Goal: Task Accomplishment & Management: Use online tool/utility

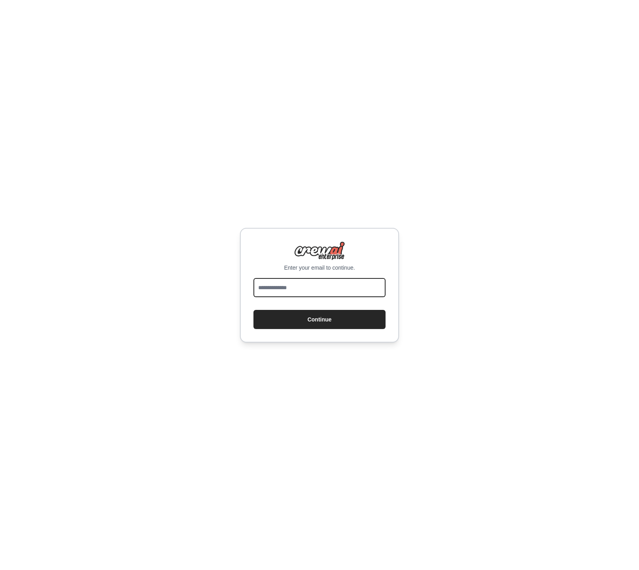
click at [318, 283] on input "email" at bounding box center [320, 287] width 132 height 19
type input "**********"
click at [254, 310] on button "Continue" at bounding box center [320, 319] width 132 height 19
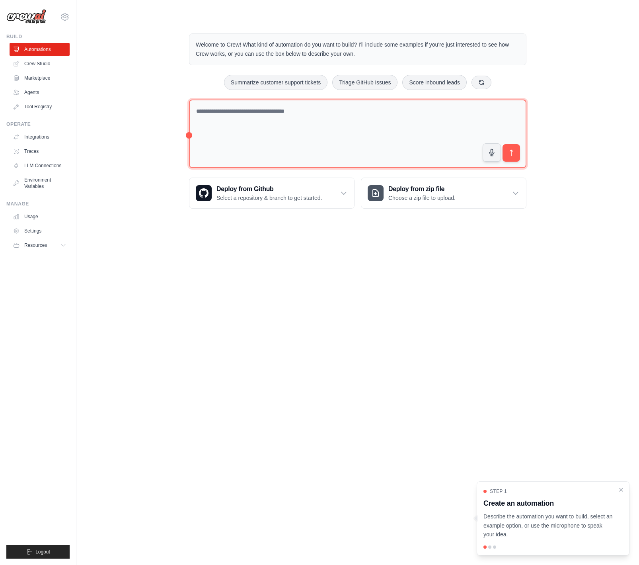
click at [302, 129] on textarea at bounding box center [358, 134] width 338 height 69
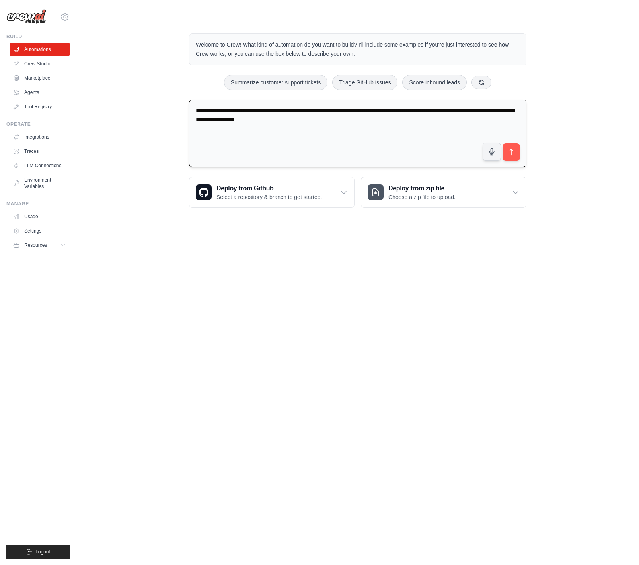
type textarea "**********"
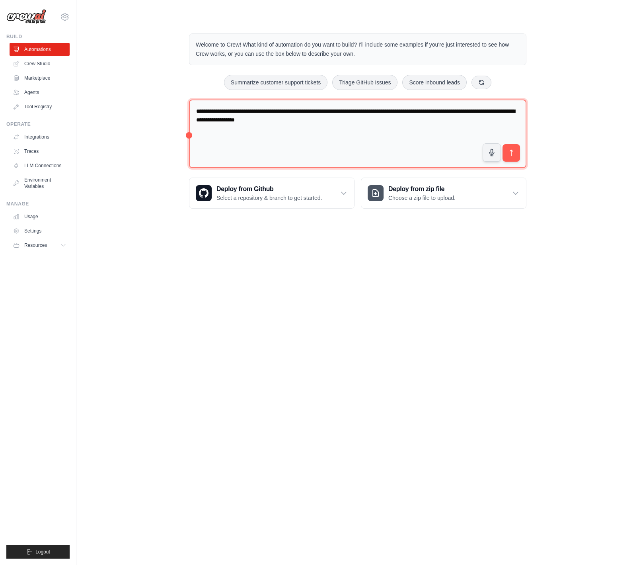
click at [380, 127] on textarea "**********" at bounding box center [358, 134] width 338 height 69
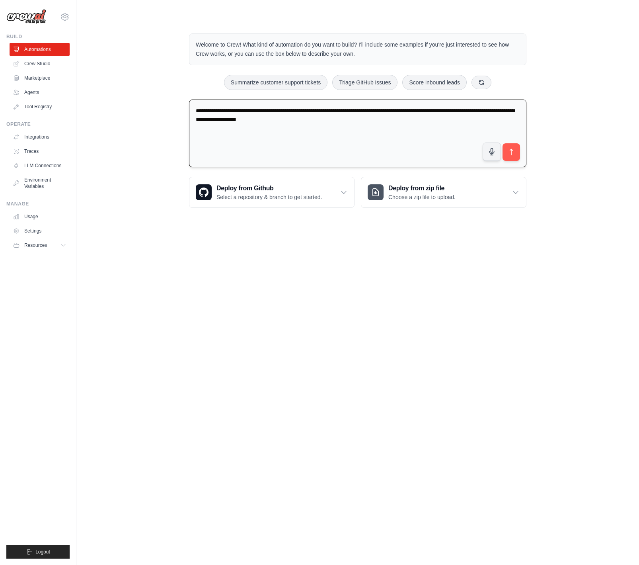
paste textarea "**********"
click at [324, 123] on textarea "**********" at bounding box center [358, 134] width 338 height 68
type textarea "**********"
click at [515, 155] on icon "submit" at bounding box center [512, 152] width 8 height 8
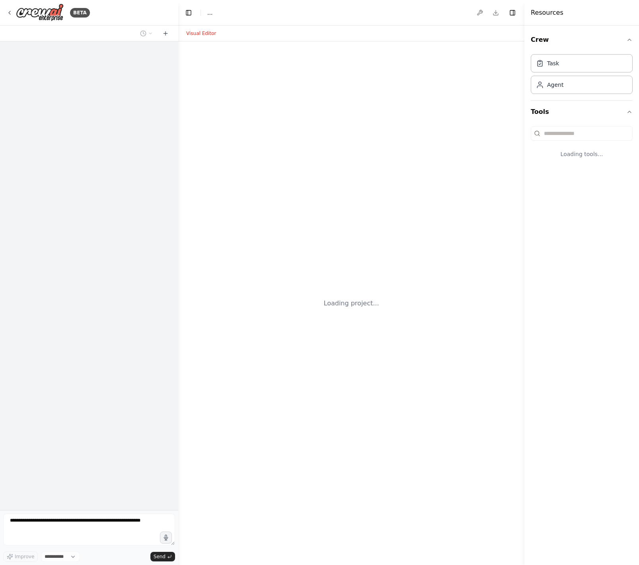
select select "****"
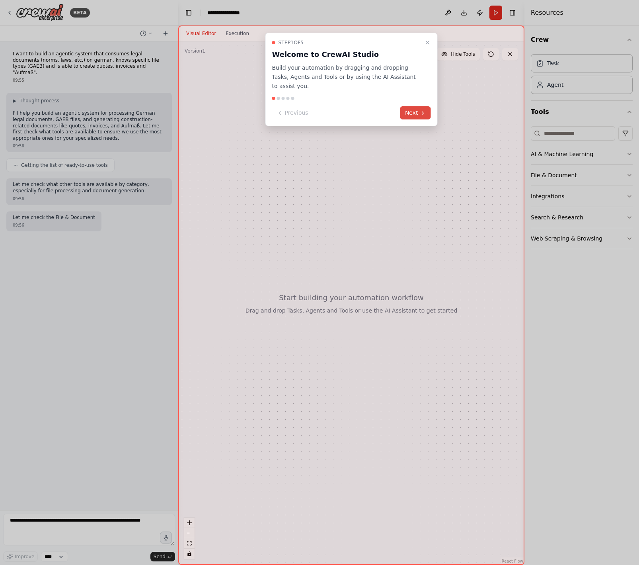
click at [416, 106] on button "Next" at bounding box center [416, 112] width 31 height 13
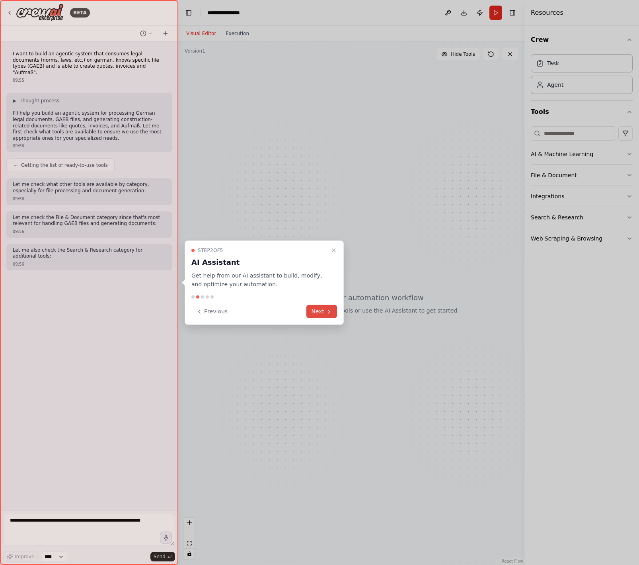
click at [321, 317] on button "Next" at bounding box center [322, 311] width 31 height 13
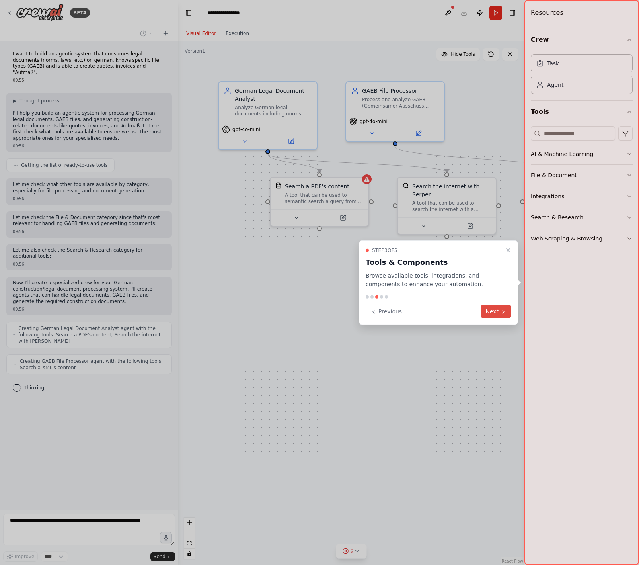
click at [504, 312] on icon at bounding box center [504, 311] width 2 height 3
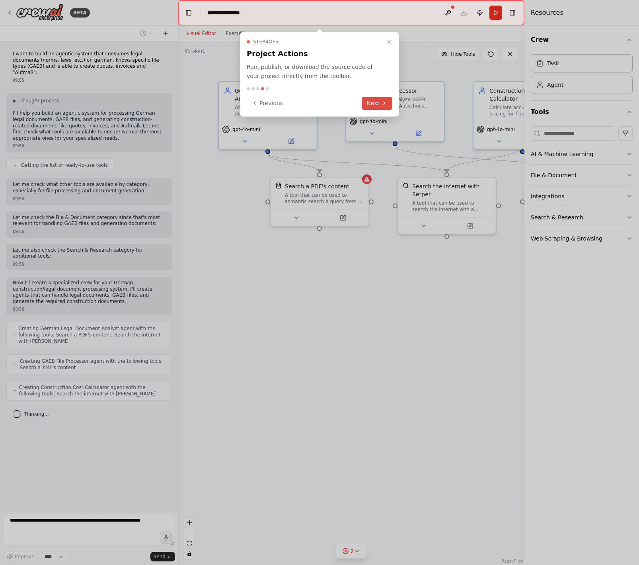
click at [374, 103] on button "Next" at bounding box center [377, 103] width 31 height 13
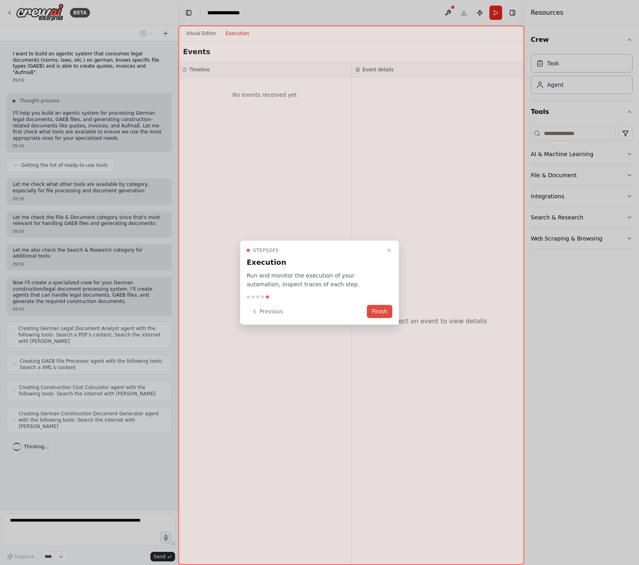
click at [385, 312] on button "Finish" at bounding box center [379, 311] width 25 height 13
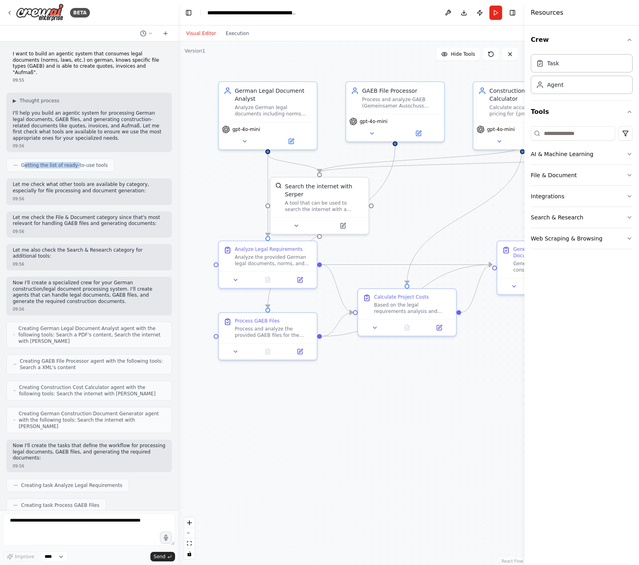
drag, startPoint x: 23, startPoint y: 158, endPoint x: 114, endPoint y: 160, distance: 90.4
click at [86, 162] on span "Getting the list of ready-to-use tools" at bounding box center [64, 165] width 87 height 6
drag, startPoint x: 40, startPoint y: 407, endPoint x: 109, endPoint y: 411, distance: 69.4
click at [98, 410] on span "Creating German Construction Document Generator agent with the following tools:…" at bounding box center [92, 419] width 147 height 19
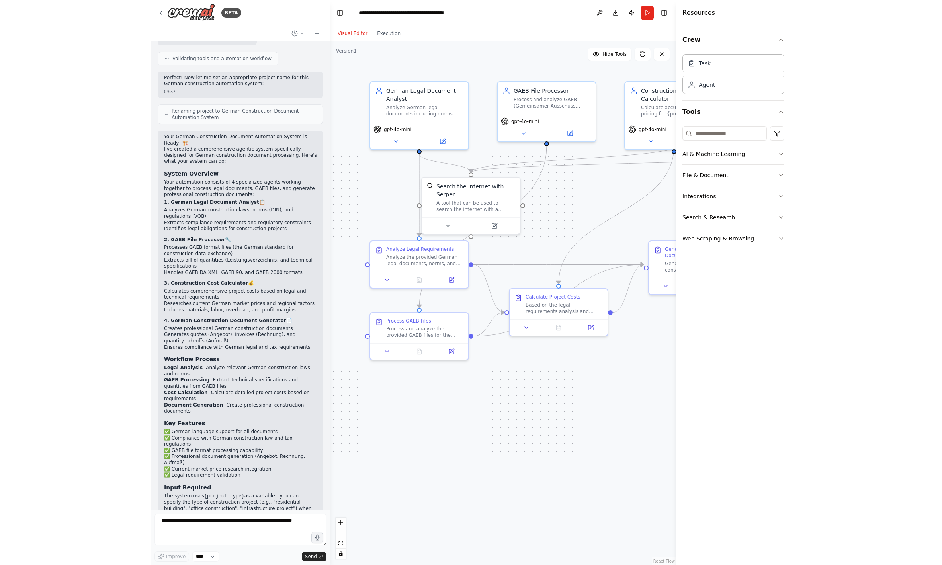
scroll to position [799, 0]
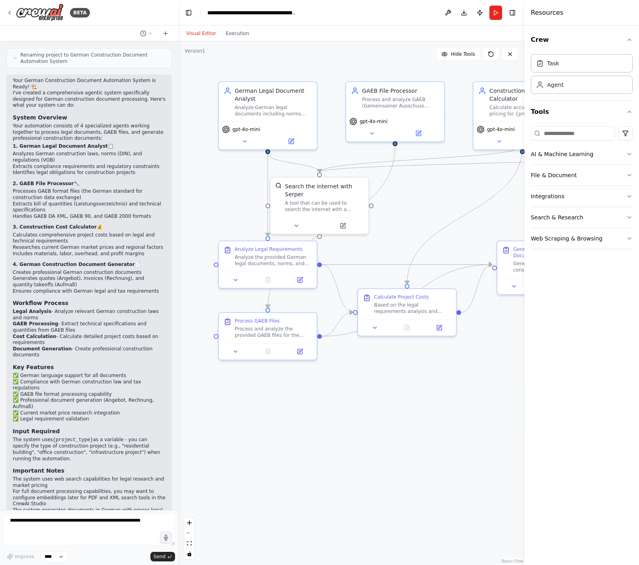
click at [466, 355] on div ".deletable-edge-delete-btn { width: 20px; height: 20px; border: 0px solid #ffff…" at bounding box center [351, 303] width 346 height 524
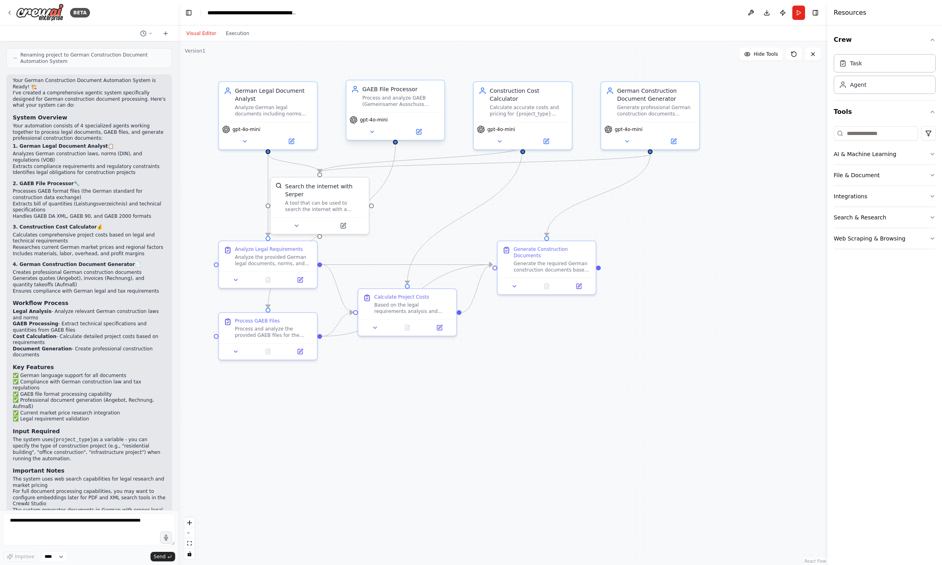
click at [399, 106] on div "Process and analyze GAEB (Gemeinsamer Ausschuss Elektronik im Bauwesen) files f…" at bounding box center [400, 101] width 77 height 13
drag, startPoint x: 267, startPoint y: 268, endPoint x: 444, endPoint y: 226, distance: 182.6
click at [446, 222] on div "Analyze Legal Requirements Analyze the provided German legal documents, norms, …" at bounding box center [451, 215] width 100 height 48
drag, startPoint x: 406, startPoint y: 309, endPoint x: 592, endPoint y: 395, distance: 204.2
click at [580, 393] on div "Calculate Project Costs Based on the legal requirements analysis and GAEB speci…" at bounding box center [531, 382] width 98 height 30
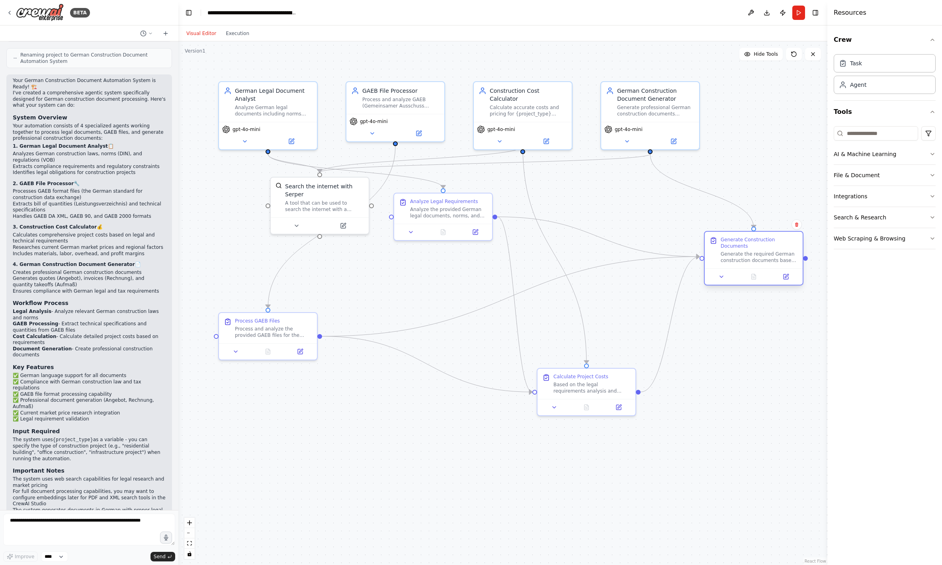
drag, startPoint x: 523, startPoint y: 256, endPoint x: 728, endPoint y: 249, distance: 205.2
click at [639, 251] on div "Generate the required German construction documents based on legal requirements…" at bounding box center [759, 257] width 77 height 13
drag, startPoint x: 315, startPoint y: 199, endPoint x: 237, endPoint y: 217, distance: 80.1
click at [237, 217] on div "A tool that can be used to search the internet with a search_query. Supports di…" at bounding box center [248, 220] width 79 height 13
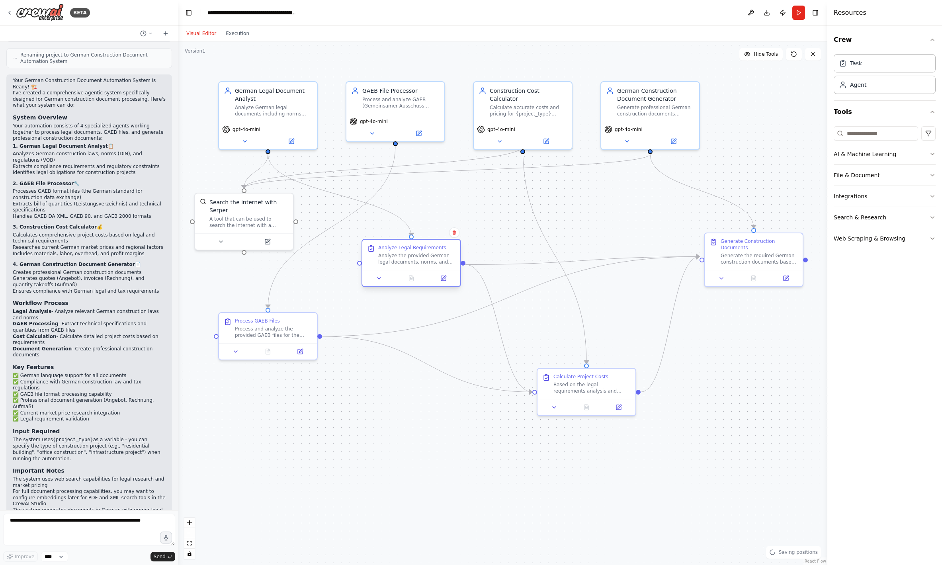
drag, startPoint x: 432, startPoint y: 229, endPoint x: 404, endPoint y: 265, distance: 45.6
click at [404, 265] on div "Analyze Legal Requirements Analyze the provided German legal documents, norms, …" at bounding box center [411, 255] width 98 height 30
click at [223, 190] on div ".deletable-edge-delete-btn { width: 20px; height: 20px; border: 0px solid #ffff…" at bounding box center [502, 303] width 649 height 524
drag, startPoint x: 254, startPoint y: 209, endPoint x: 493, endPoint y: 209, distance: 239.7
click at [496, 215] on div "A tool that can be used to search the internet with a search_query. Supports di…" at bounding box center [463, 221] width 79 height 13
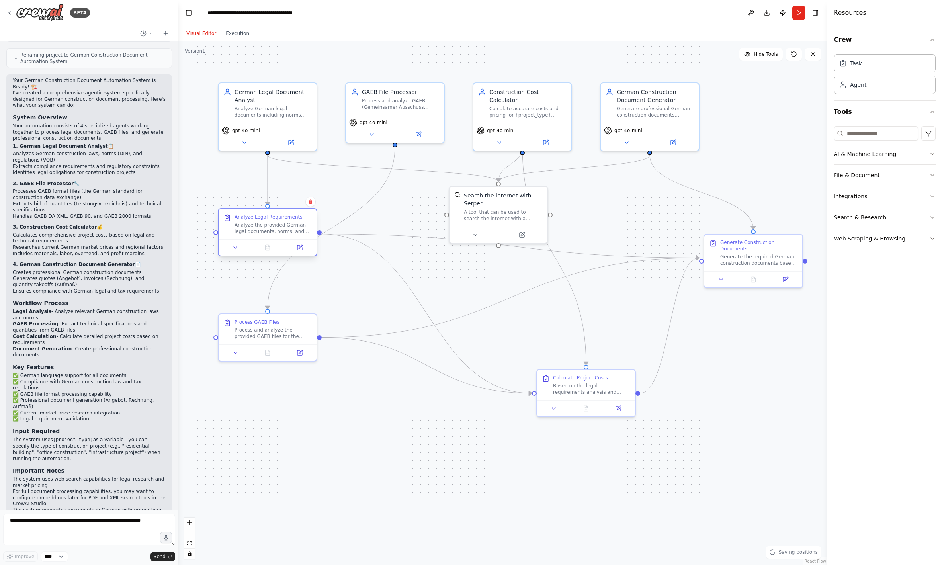
drag, startPoint x: 416, startPoint y: 252, endPoint x: 271, endPoint y: 219, distance: 149.0
click at [271, 219] on div "Analyze Legal Requirements Analyze the provided German legal documents, norms, …" at bounding box center [273, 224] width 77 height 21
drag, startPoint x: 500, startPoint y: 206, endPoint x: 445, endPoint y: 225, distance: 58.8
click at [452, 231] on div "A tool that can be used to search the internet with a search_query. Supports di…" at bounding box center [455, 237] width 79 height 13
drag, startPoint x: 280, startPoint y: 339, endPoint x: 304, endPoint y: 364, distance: 34.6
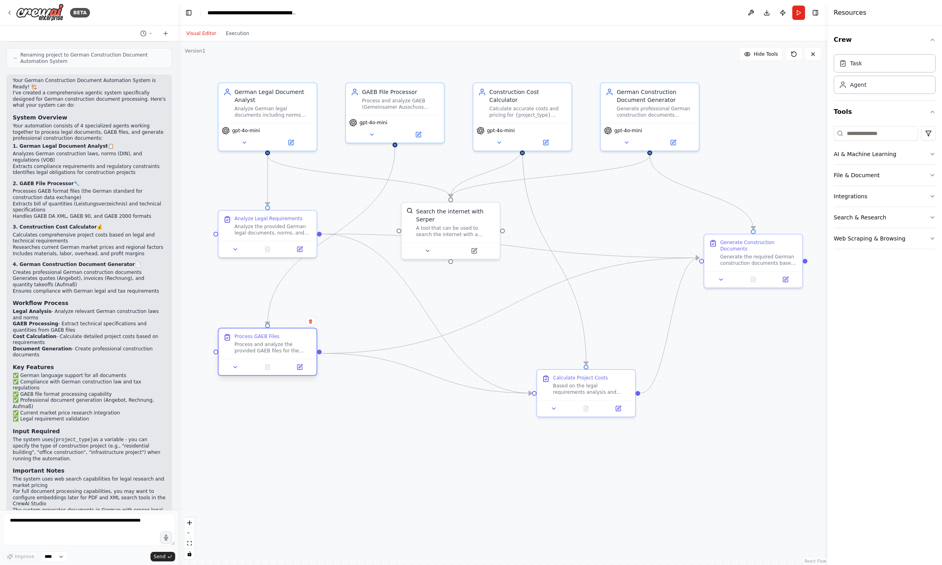
click at [287, 354] on div "Process and analyze the provided GAEB files for the {project_type} project. Ext…" at bounding box center [273, 347] width 77 height 13
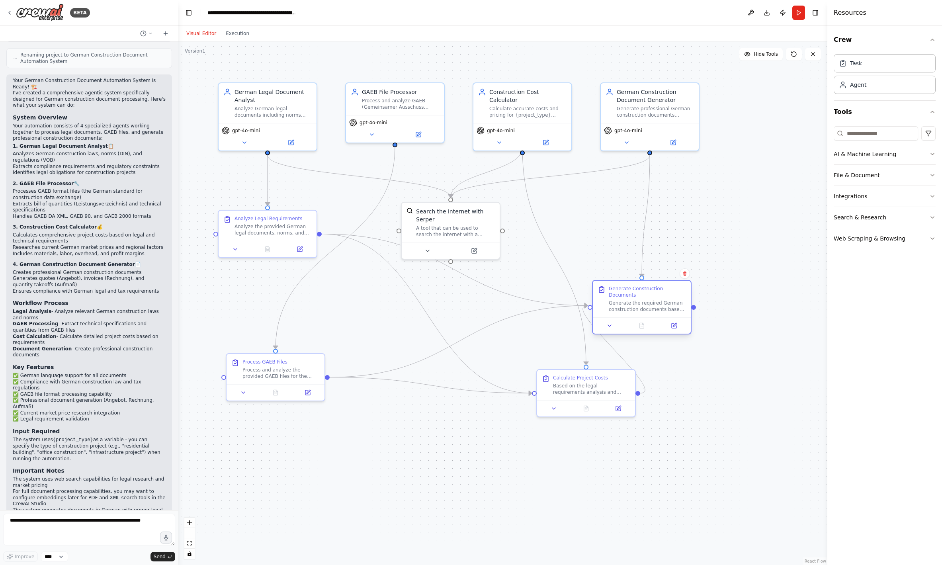
drag, startPoint x: 731, startPoint y: 260, endPoint x: 620, endPoint y: 307, distance: 120.6
click at [620, 307] on div "Generate Construction Documents Generate the required German construction docum…" at bounding box center [642, 299] width 98 height 37
click at [639, 387] on div ".deletable-edge-delete-btn { width: 20px; height: 20px; border: 0px solid #ffff…" at bounding box center [502, 303] width 649 height 524
drag, startPoint x: 581, startPoint y: 393, endPoint x: 394, endPoint y: 304, distance: 207.1
click at [394, 304] on div "Based on the legal requirements analysis and GAEB specifications, calculate com…" at bounding box center [408, 299] width 77 height 13
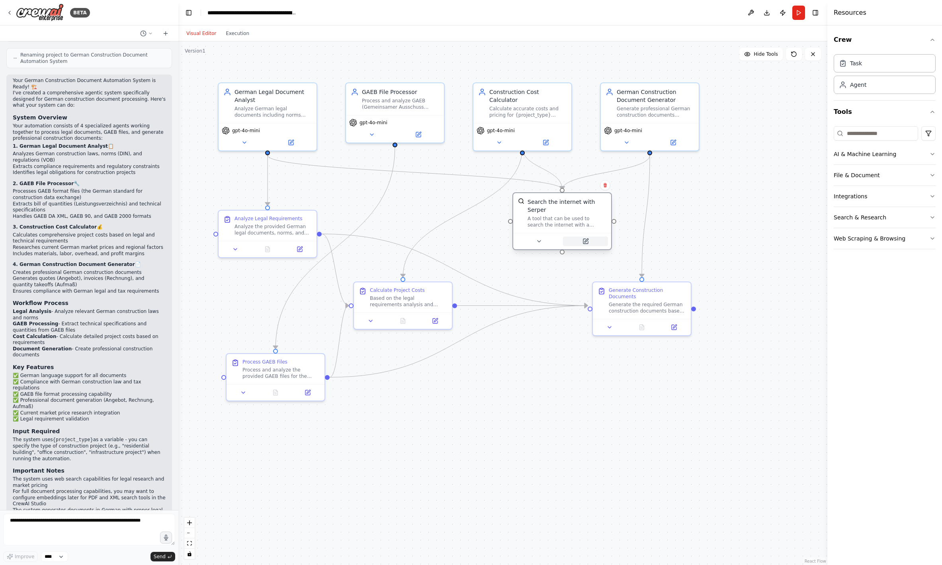
drag, startPoint x: 465, startPoint y: 242, endPoint x: 577, endPoint y: 235, distance: 112.1
click at [577, 236] on button at bounding box center [585, 241] width 45 height 10
click at [280, 227] on div "Analyze the provided German legal documents, norms, and regulations relevant to…" at bounding box center [273, 228] width 77 height 13
click at [281, 221] on div "Analyze Legal Requirements Analyze the provided German legal documents, norms, …" at bounding box center [273, 224] width 77 height 21
click at [639, 154] on icon "button" at bounding box center [932, 154] width 6 height 6
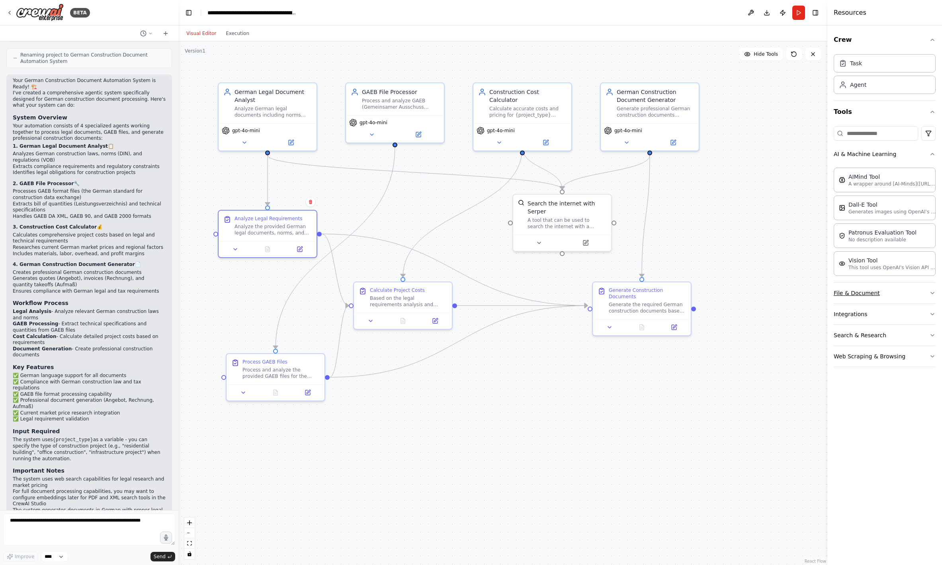
click at [639, 294] on icon "button" at bounding box center [932, 293] width 6 height 6
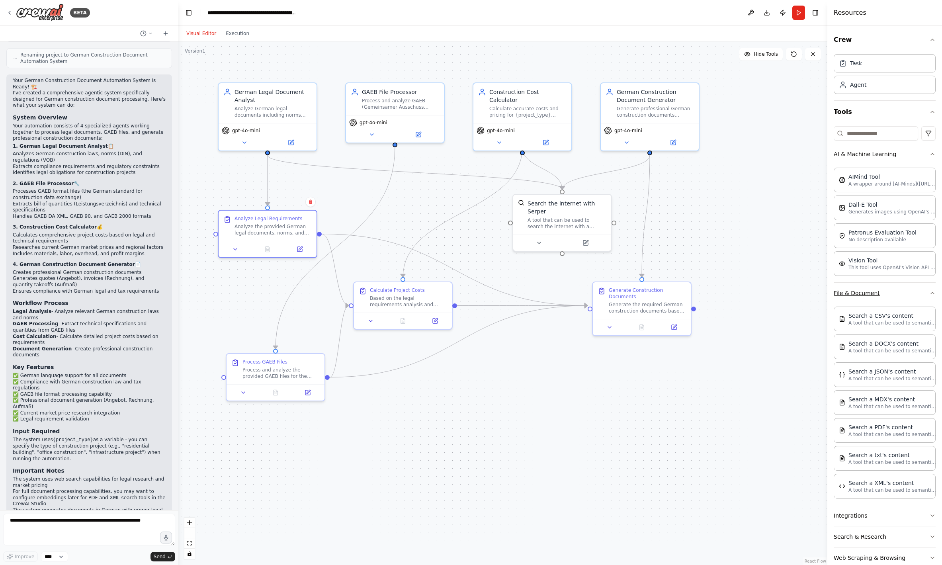
click at [639, 294] on icon "button" at bounding box center [932, 293] width 6 height 6
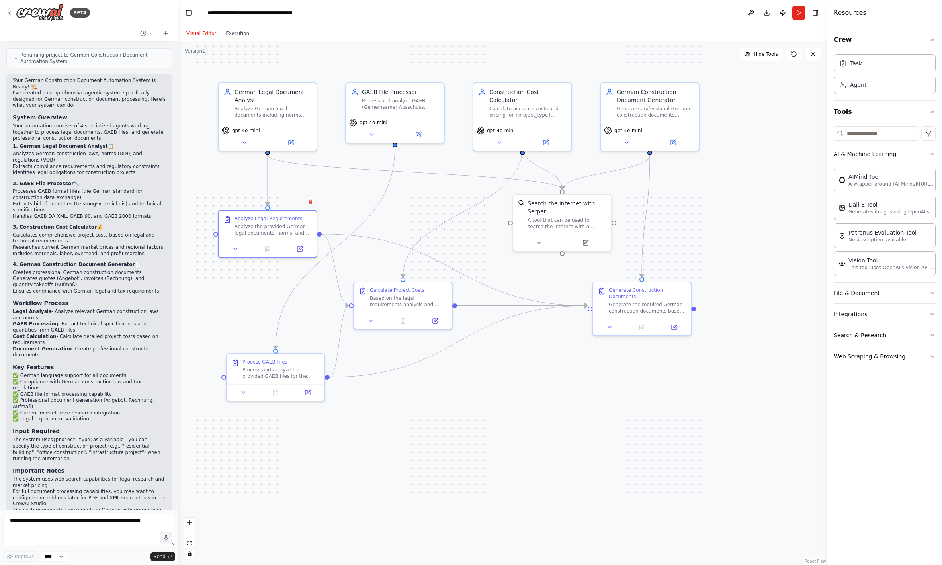
click at [639, 309] on button "Integrations" at bounding box center [885, 314] width 102 height 21
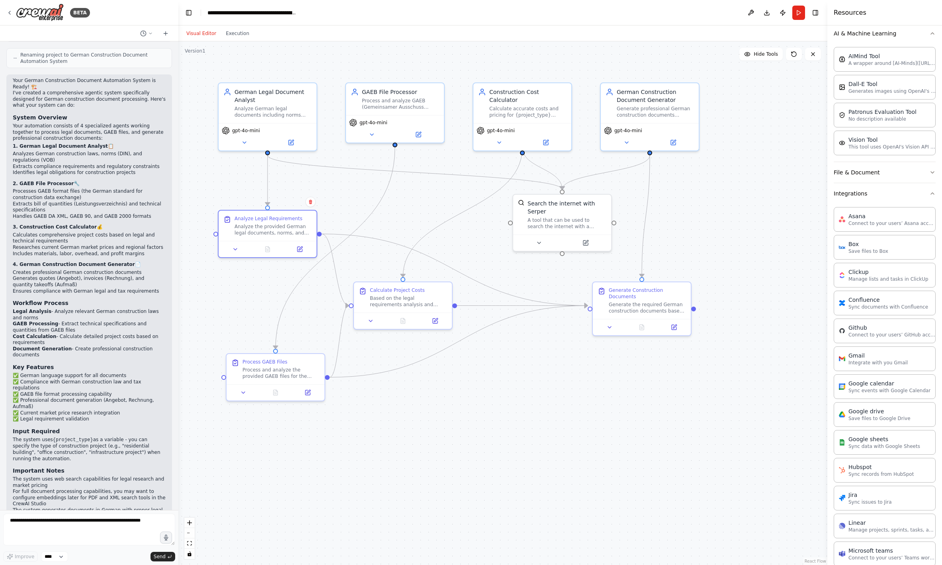
scroll to position [106, 0]
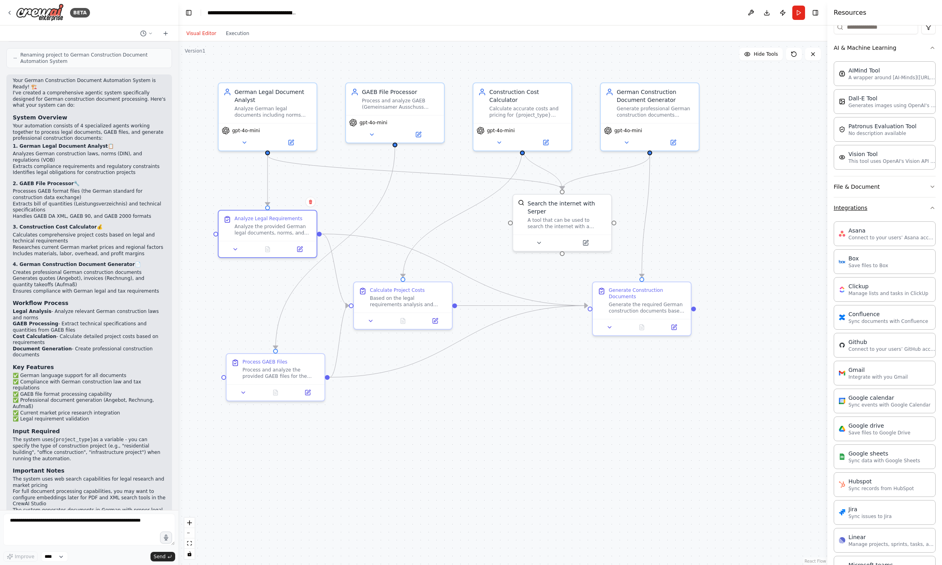
click at [639, 209] on button "Integrations" at bounding box center [885, 207] width 102 height 21
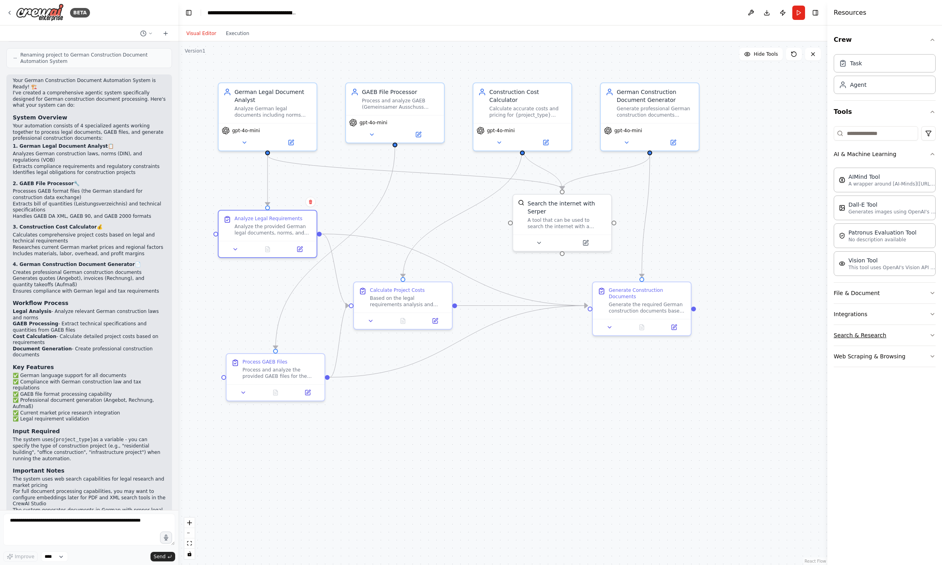
click at [639, 337] on button "Search & Research" at bounding box center [885, 335] width 102 height 21
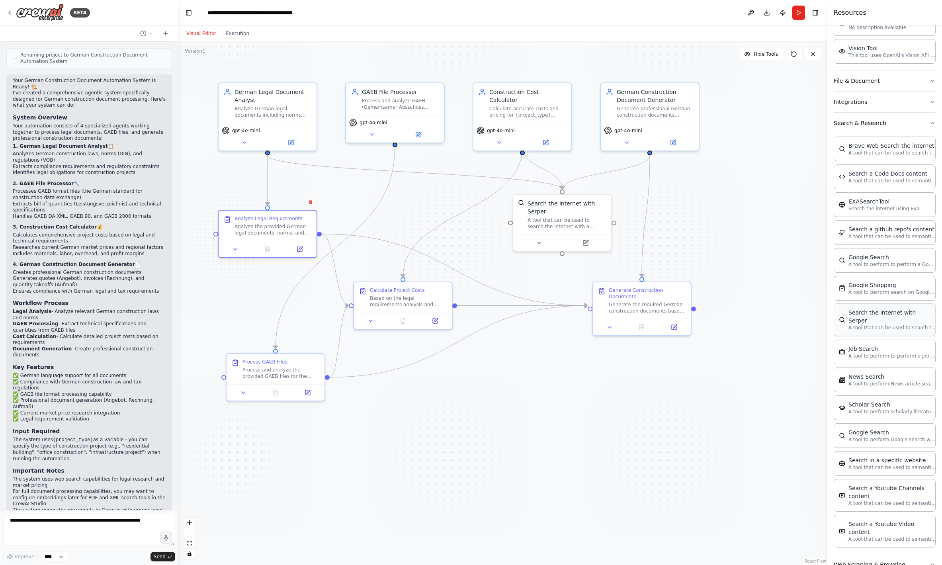
scroll to position [219, 0]
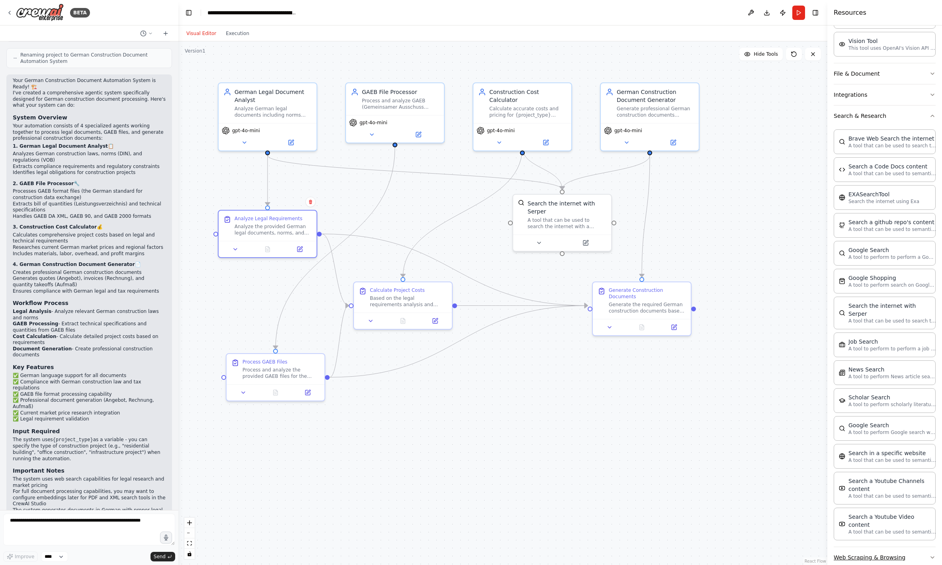
click at [639, 547] on button "Web Scraping & Browsing" at bounding box center [885, 557] width 102 height 21
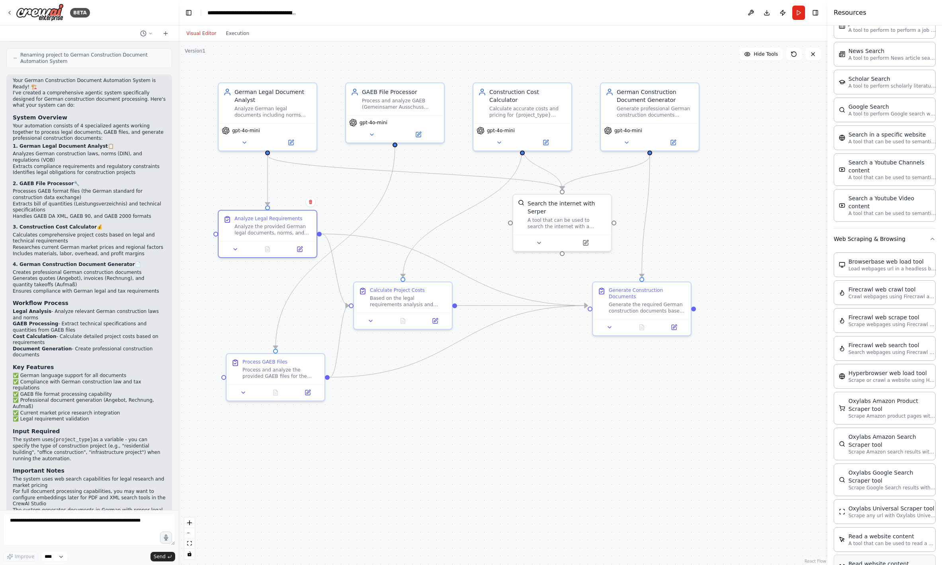
scroll to position [640, 0]
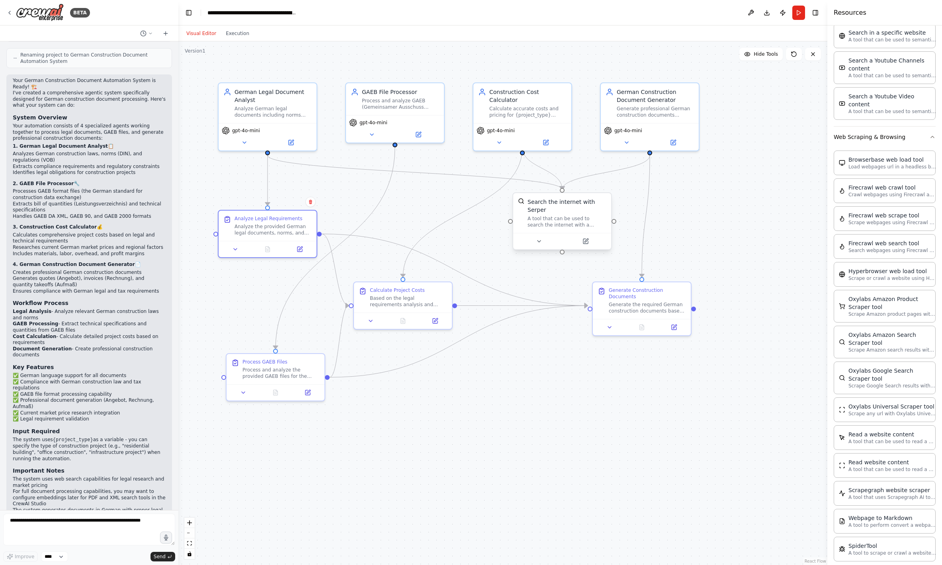
click at [575, 215] on div "A tool that can be used to search the internet with a search_query. Supports di…" at bounding box center [567, 221] width 79 height 13
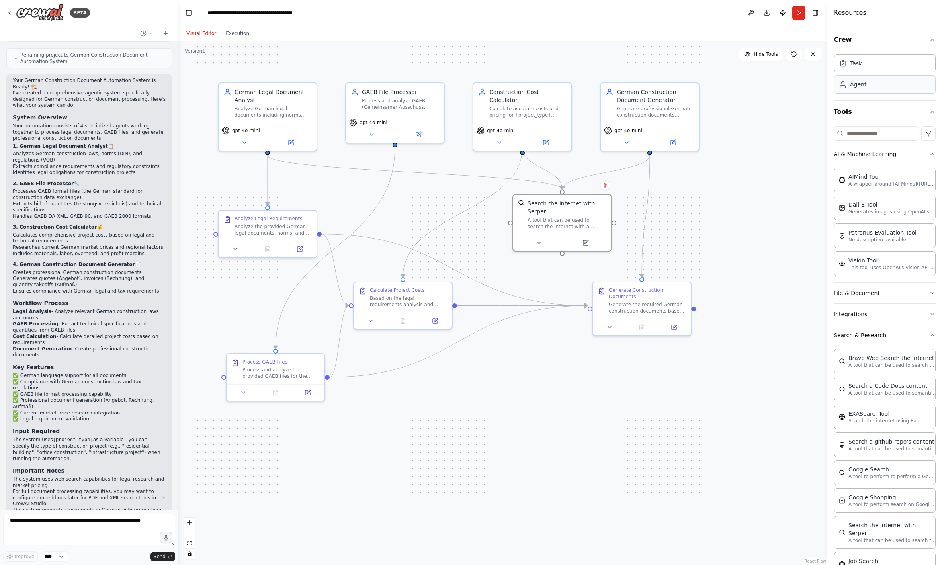
click at [639, 90] on div "Agent" at bounding box center [885, 84] width 102 height 18
click at [639, 76] on div "Agent" at bounding box center [885, 84] width 102 height 18
click at [639, 109] on div "Crew Task Agent Tools AI & Machine Learning AIMind Tool A wrapper around [AI-Mi…" at bounding box center [884, 294] width 115 height 539
click at [639, 110] on icon "button" at bounding box center [932, 112] width 6 height 6
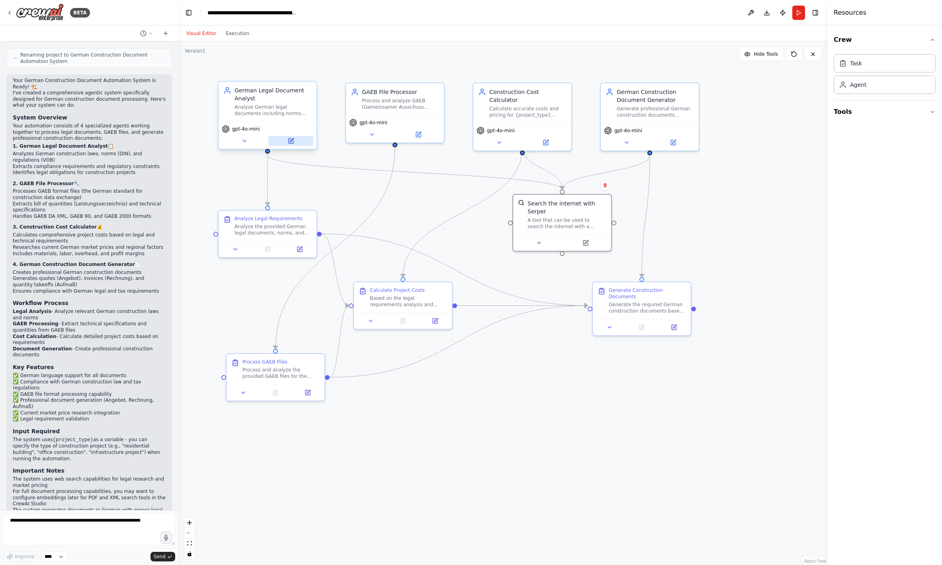
click at [295, 141] on button at bounding box center [290, 141] width 45 height 10
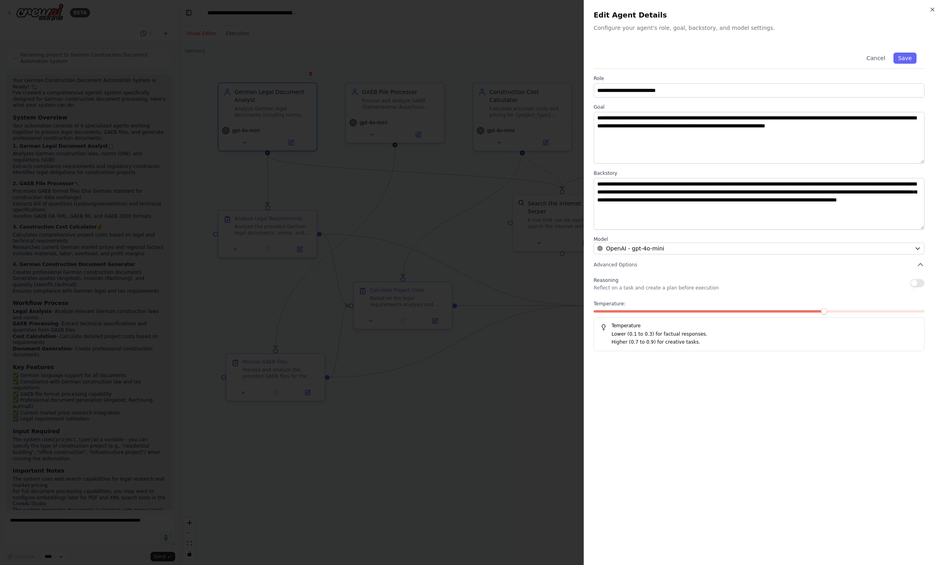
click at [639, 268] on div "**********" at bounding box center [763, 198] width 339 height 307
click at [639, 264] on icon "button" at bounding box center [921, 265] width 8 height 8
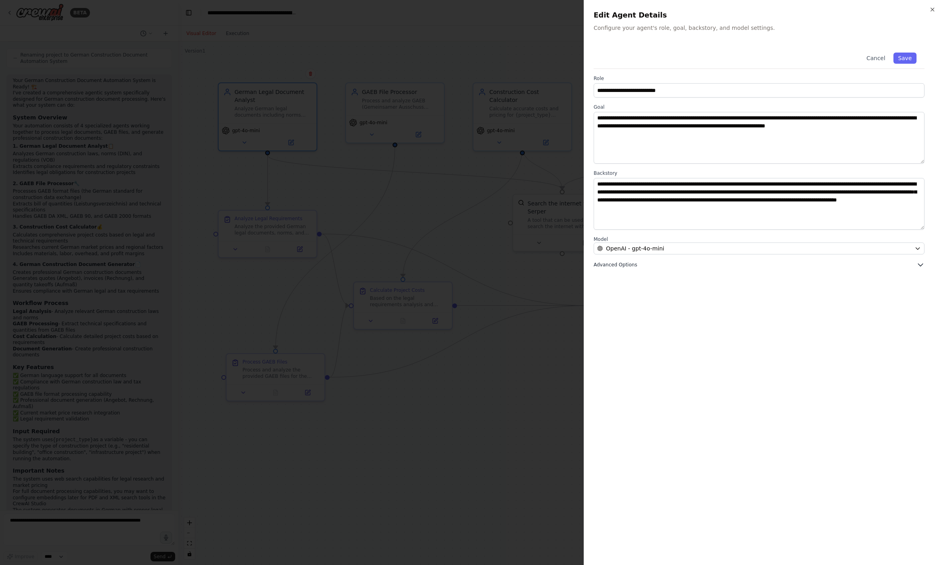
click at [639, 264] on icon "button" at bounding box center [921, 265] width 8 height 8
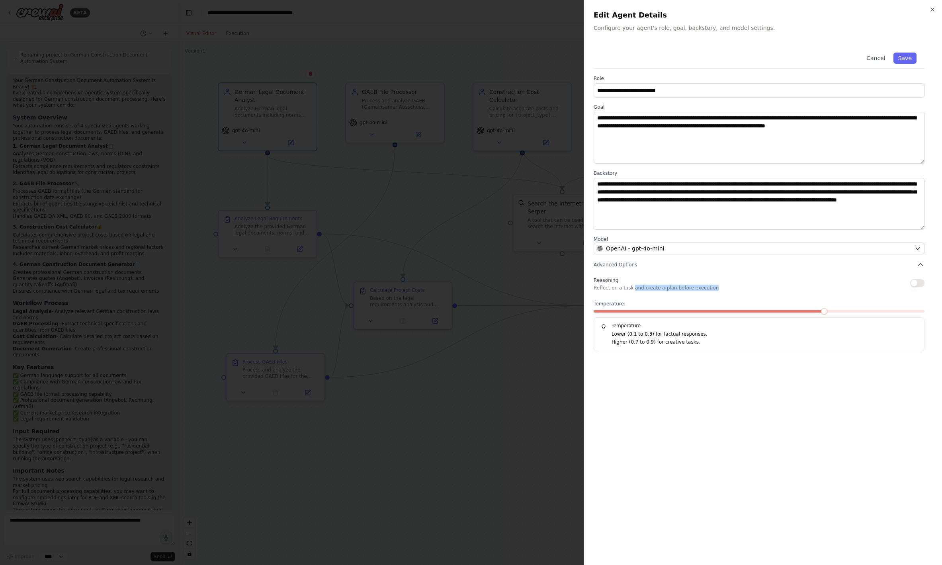
drag, startPoint x: 630, startPoint y: 289, endPoint x: 780, endPoint y: 289, distance: 149.3
click at [639, 289] on div "Reasoning Reflect on a task and create a plan before execution" at bounding box center [759, 283] width 331 height 16
click at [501, 459] on div at bounding box center [471, 282] width 942 height 565
